Goal: Entertainment & Leisure: Consume media (video, audio)

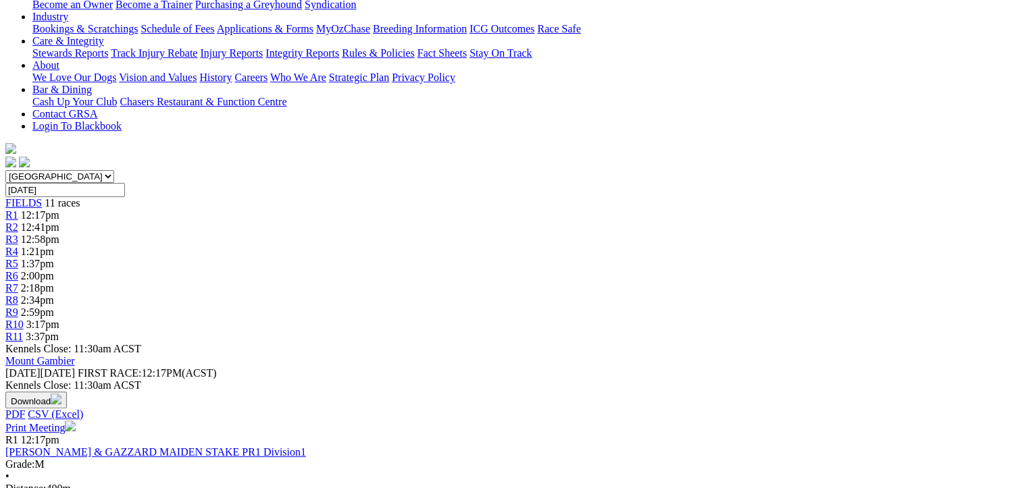
scroll to position [68, 0]
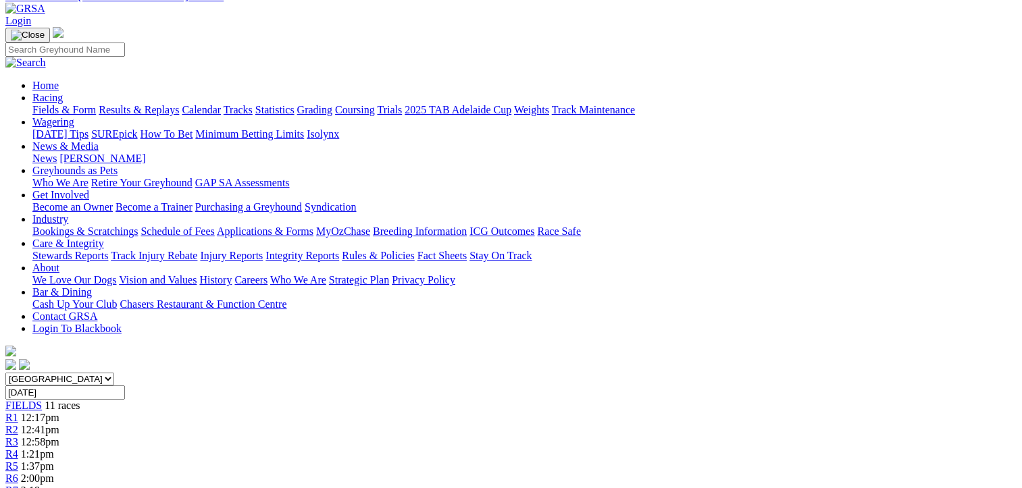
click at [147, 104] on link "Results & Replays" at bounding box center [139, 109] width 80 height 11
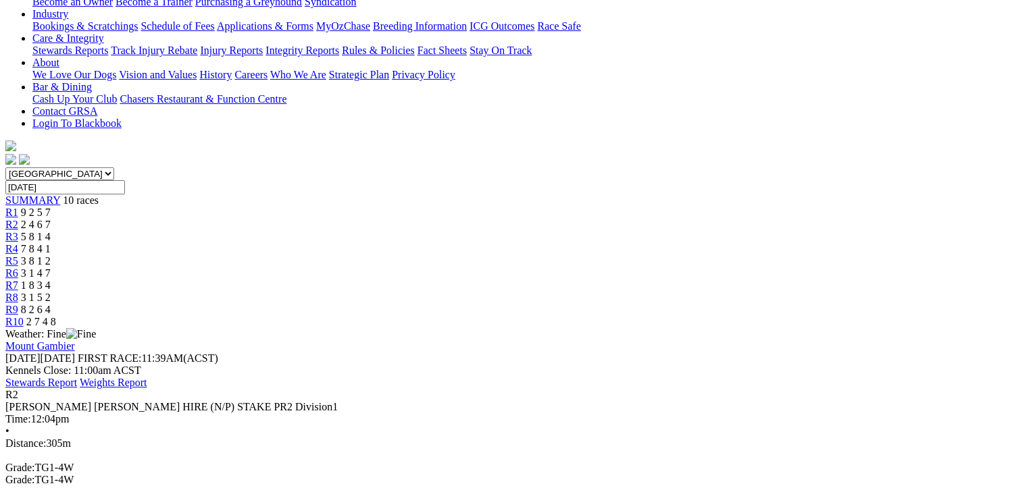
scroll to position [270, 0]
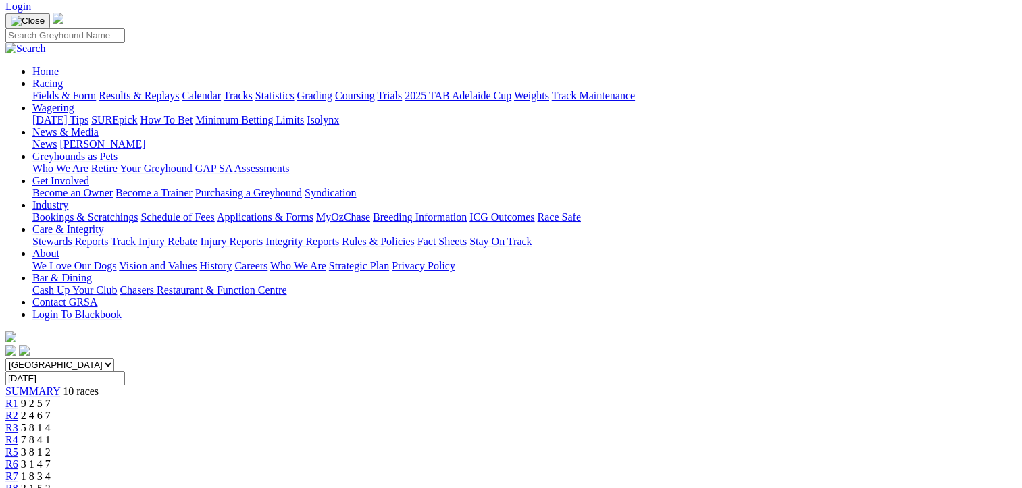
scroll to position [68, 0]
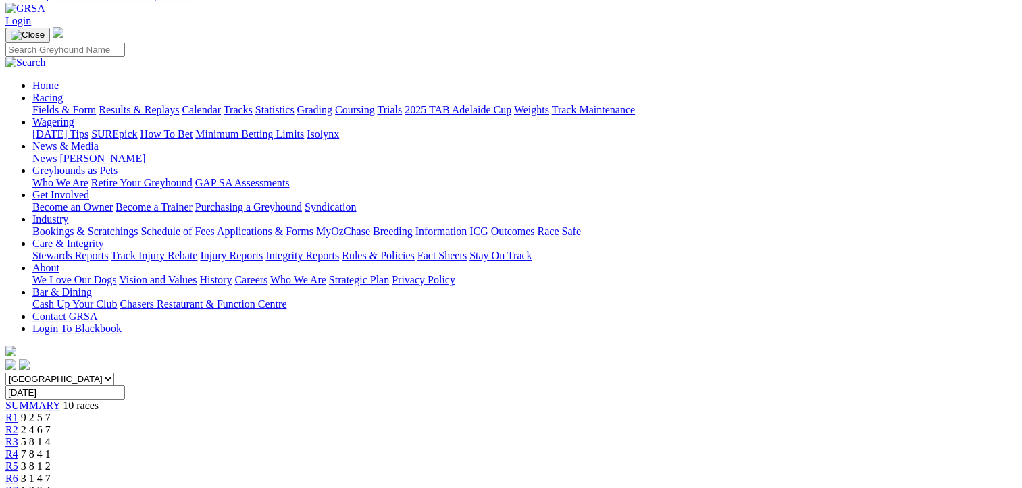
click at [18, 436] on span "R3" at bounding box center [11, 441] width 13 height 11
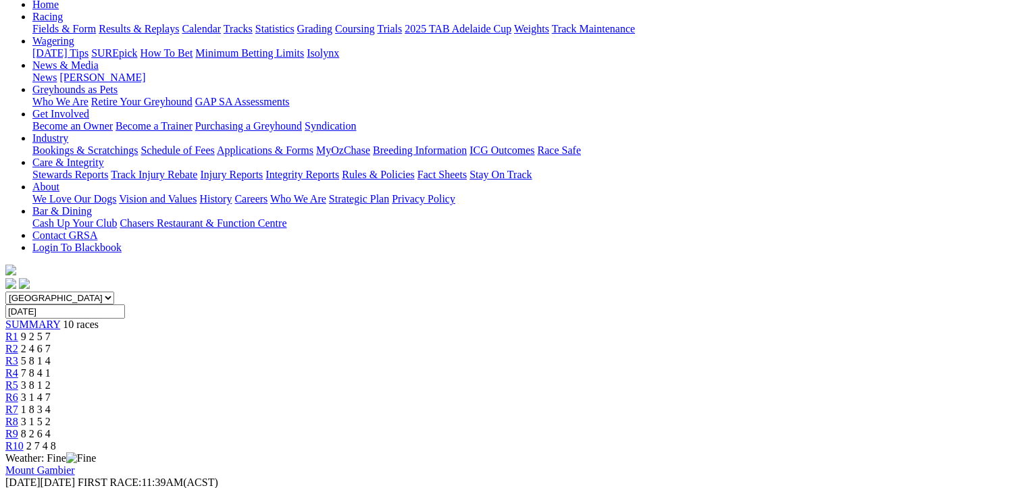
scroll to position [203, 0]
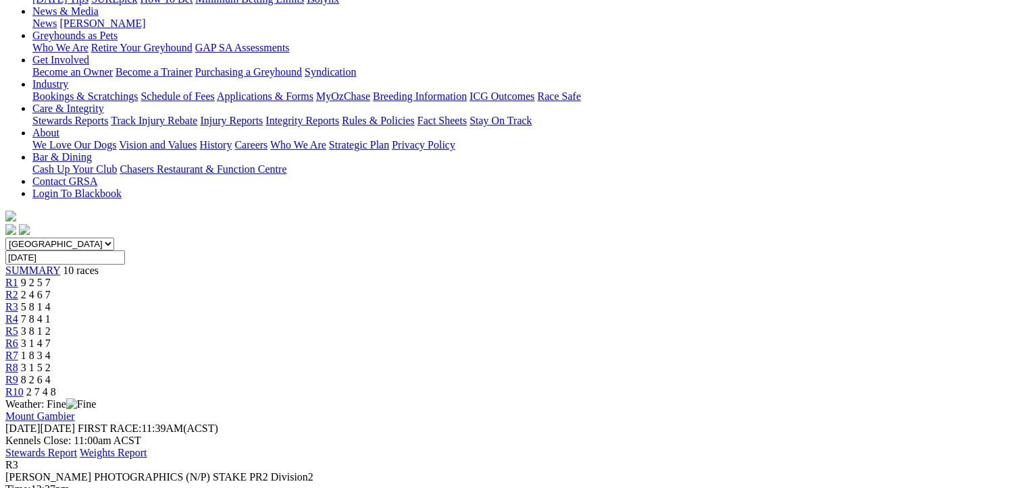
click at [56, 386] on span "2 7 4 8" at bounding box center [41, 391] width 30 height 11
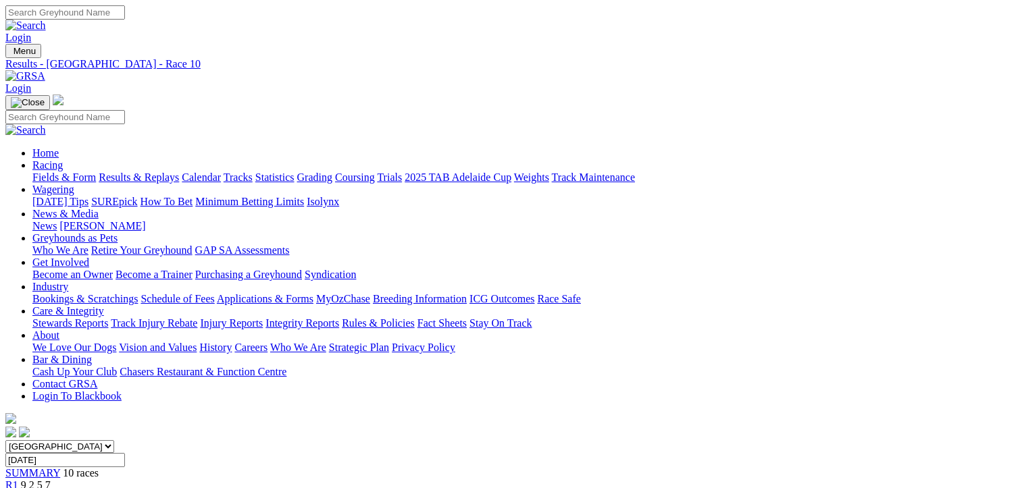
scroll to position [270, 0]
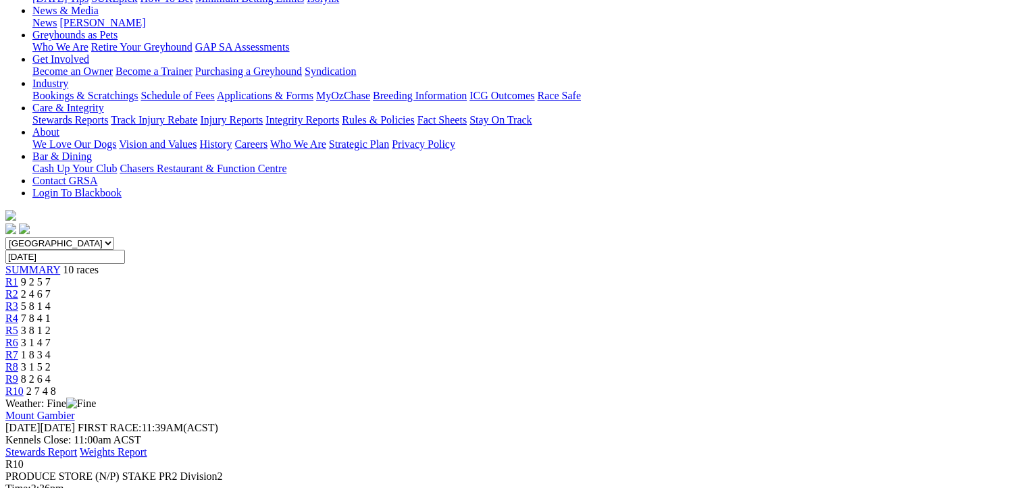
scroll to position [135, 0]
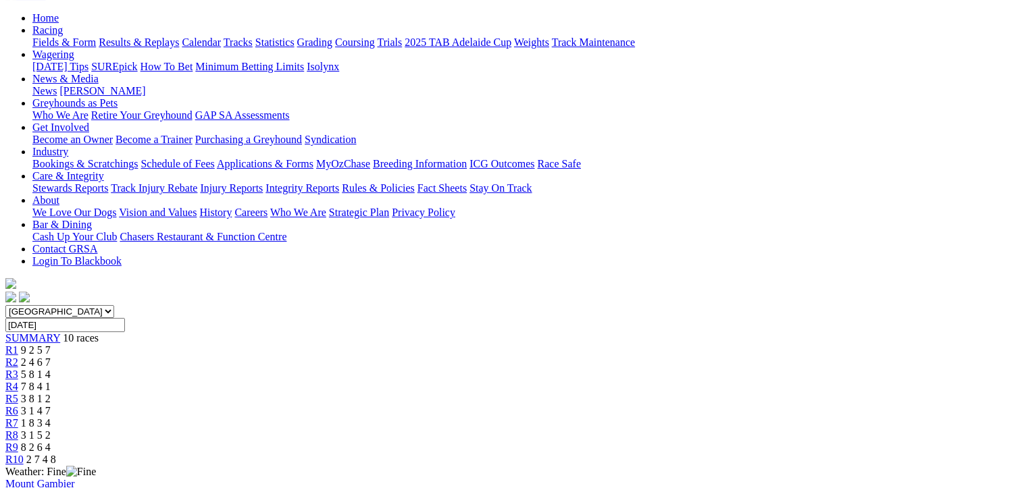
click at [18, 357] on span "R2" at bounding box center [11, 362] width 13 height 11
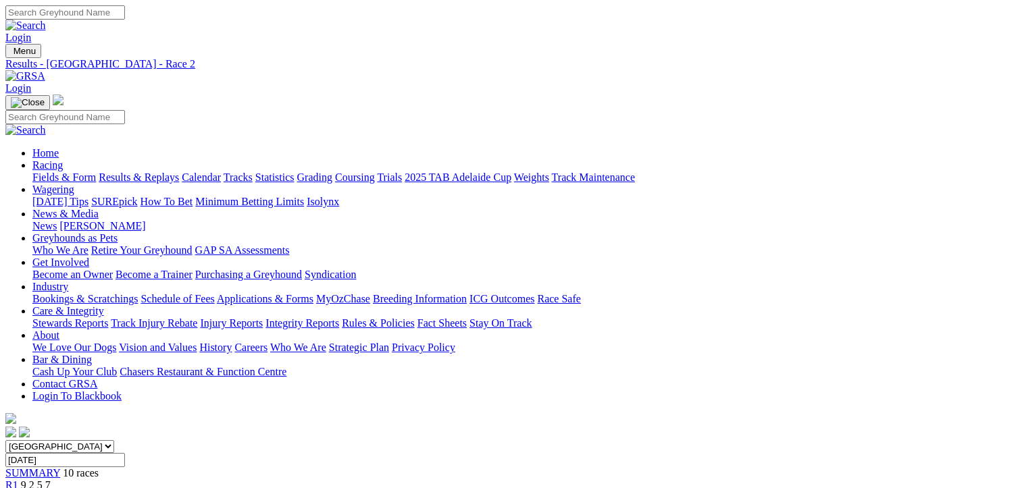
scroll to position [270, 0]
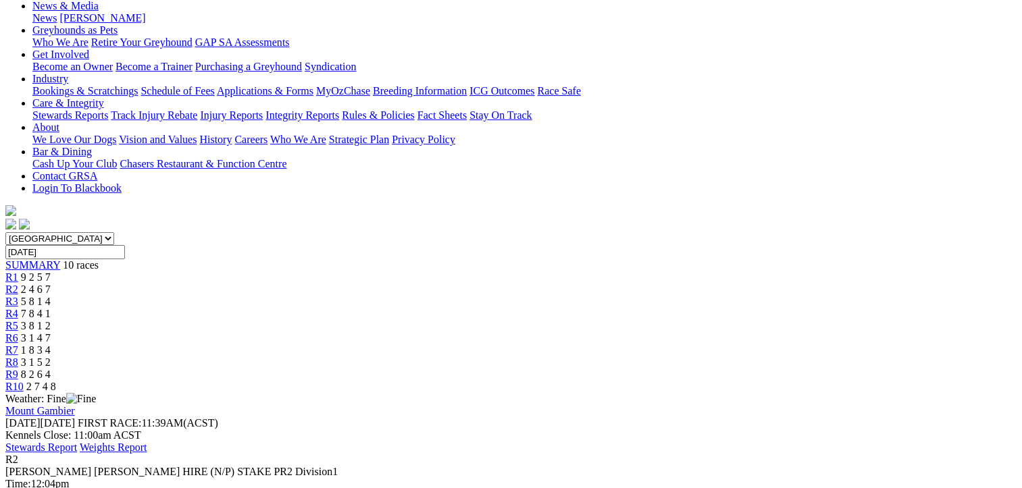
scroll to position [135, 0]
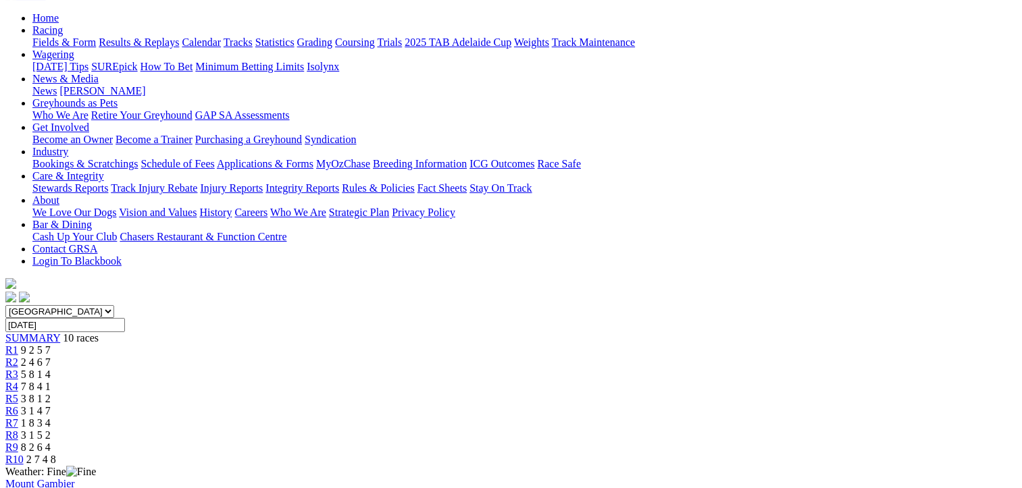
click at [18, 369] on link "R3" at bounding box center [11, 374] width 13 height 11
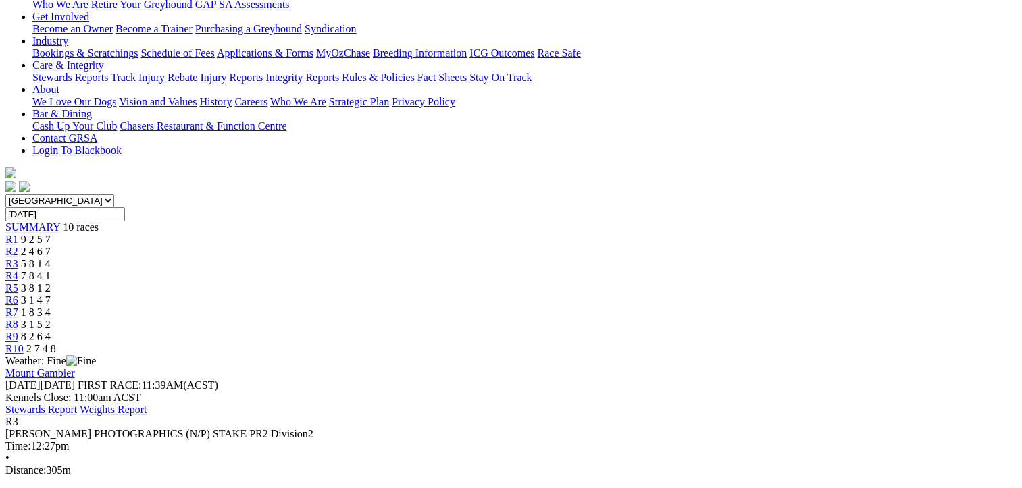
scroll to position [270, 0]
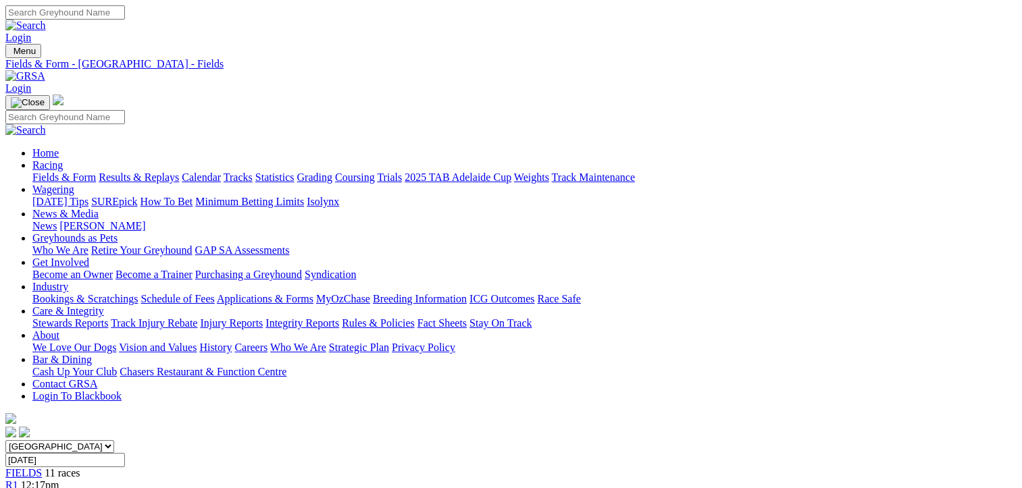
scroll to position [68, 0]
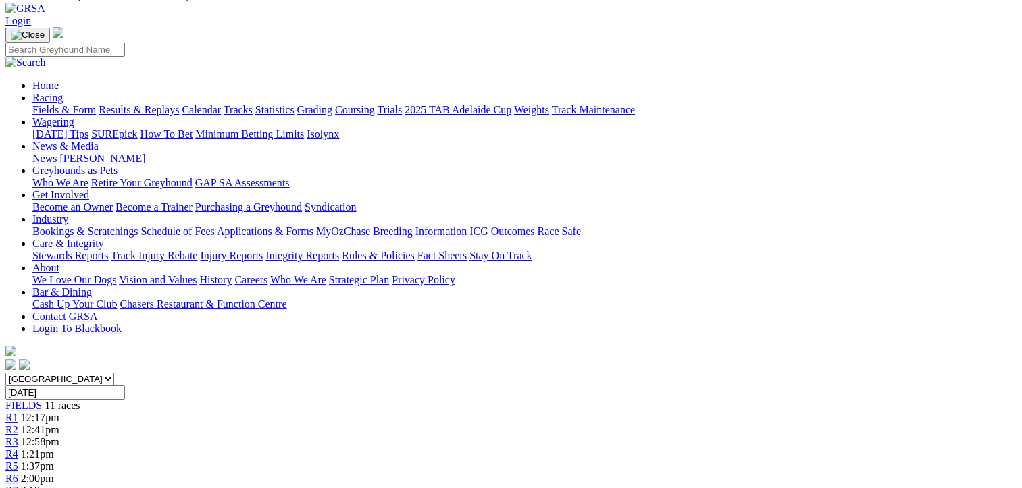
click at [142, 104] on link "Results & Replays" at bounding box center [139, 109] width 80 height 11
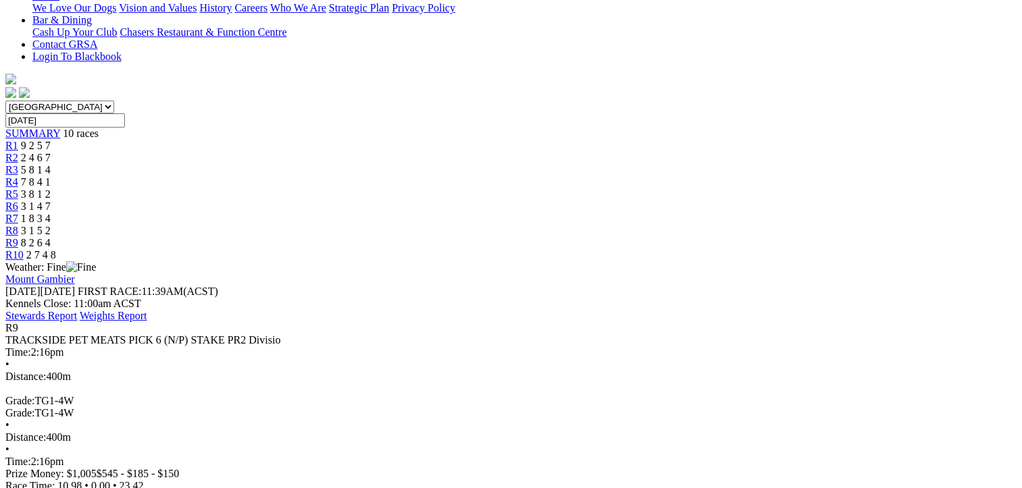
scroll to position [68, 0]
